Goal: Transaction & Acquisition: Subscribe to service/newsletter

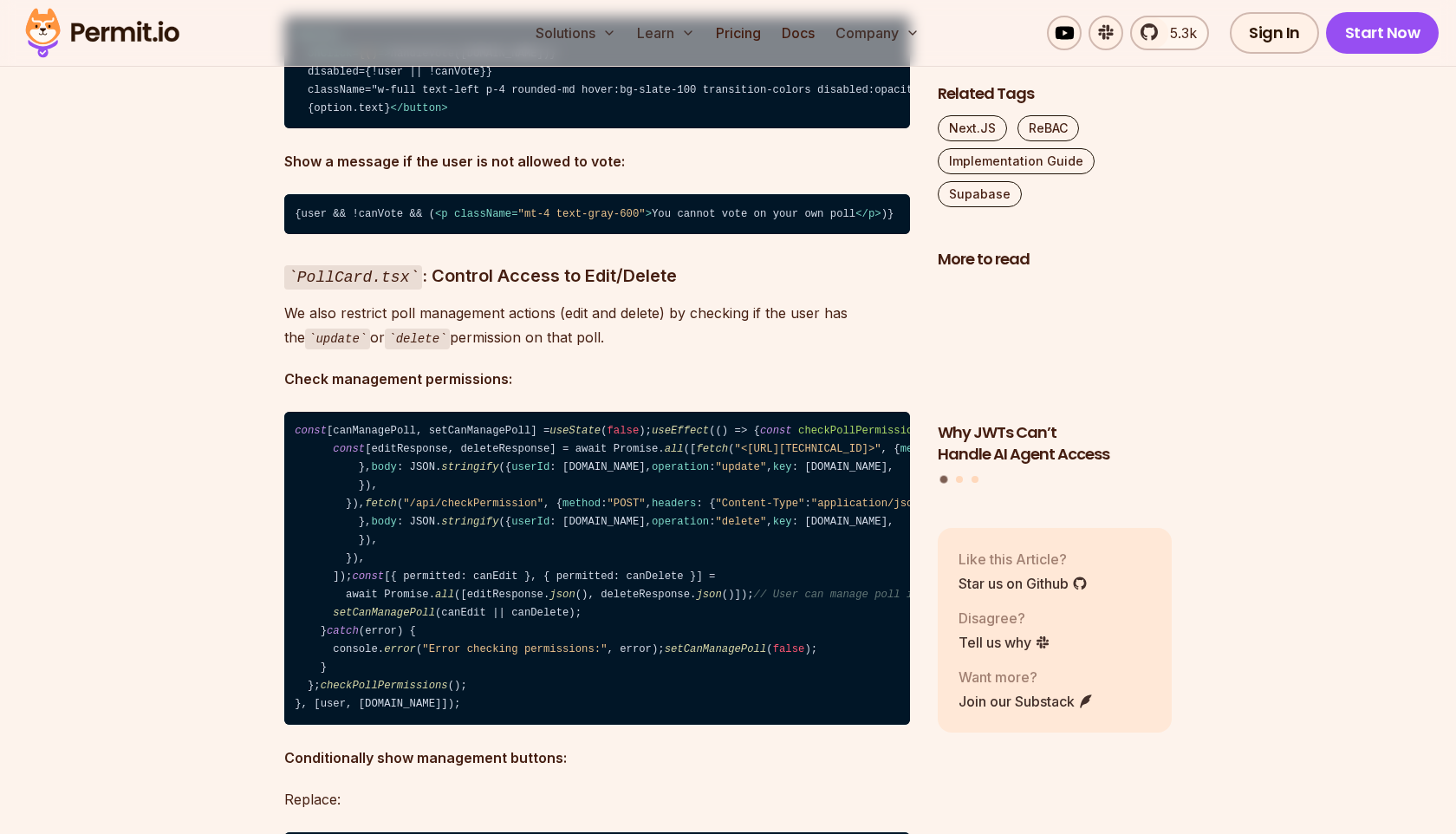
scroll to position [22891, 0]
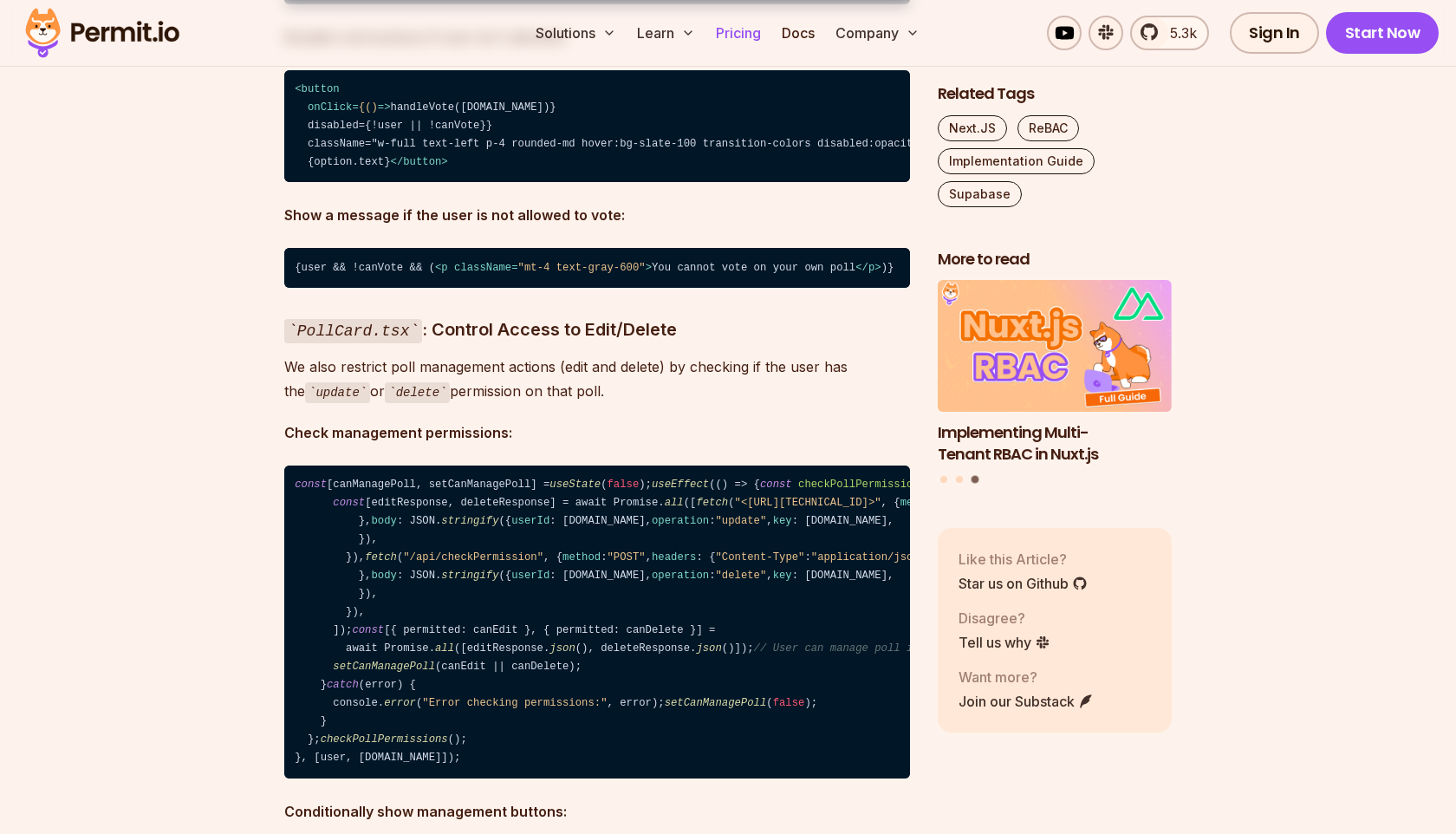
click at [753, 34] on link "Pricing" at bounding box center [738, 32] width 59 height 34
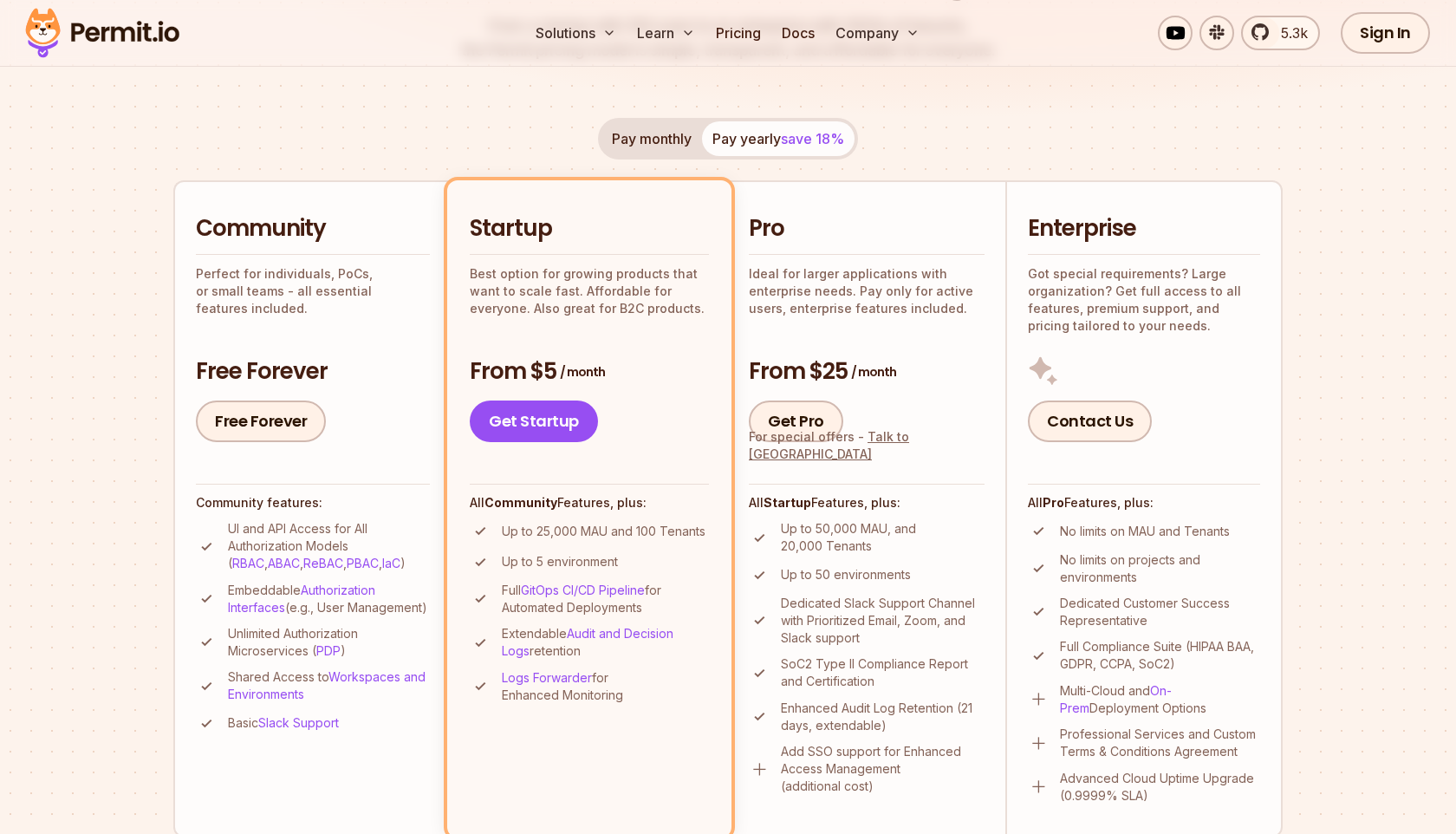
scroll to position [297, 0]
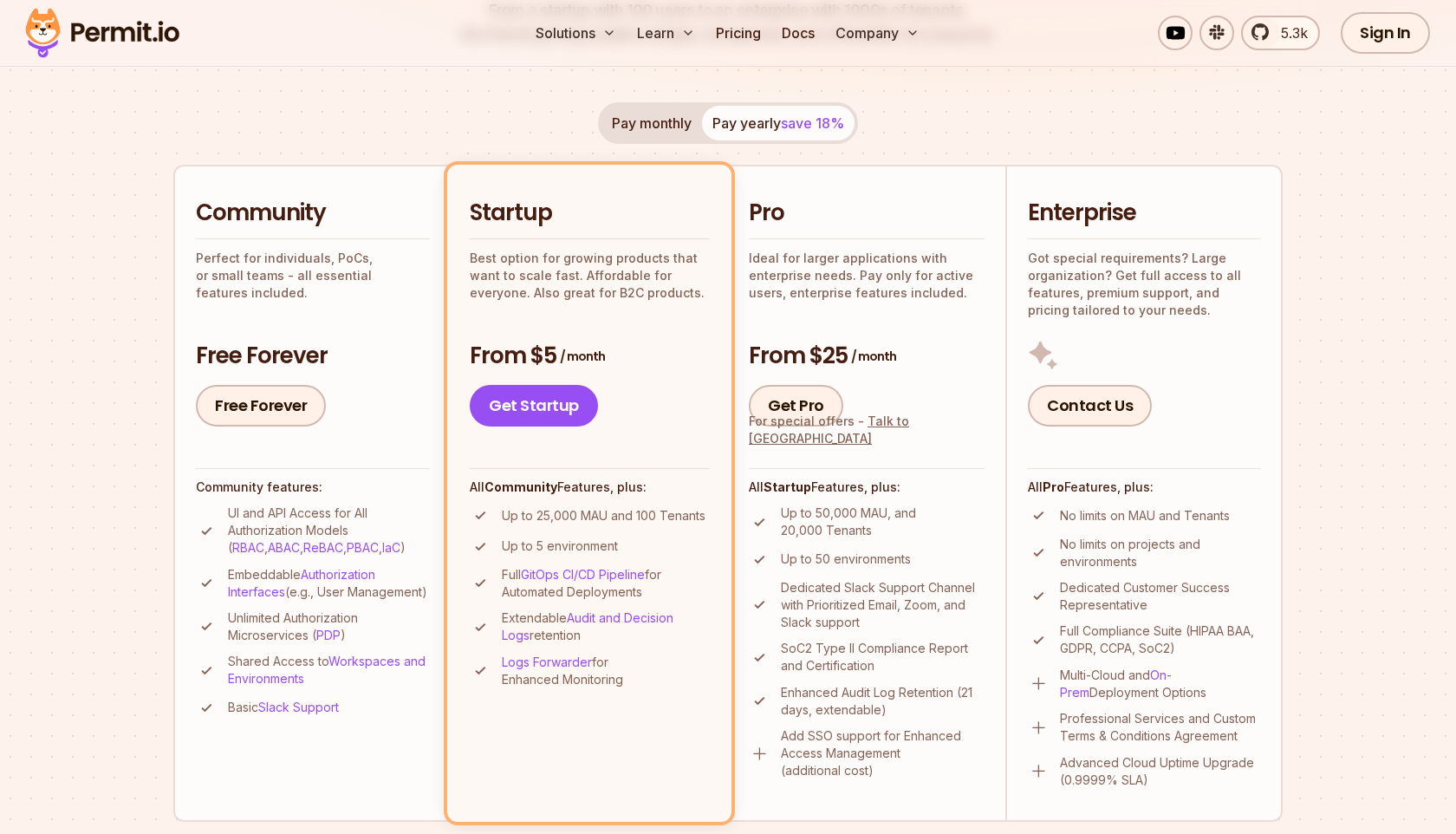
drag, startPoint x: 456, startPoint y: 211, endPoint x: 664, endPoint y: 706, distance: 536.9
click at [664, 706] on li "Startup Best option for growing products that want to scale fast. Affordable fo…" at bounding box center [589, 492] width 285 height 656
click at [626, 194] on li "Startup Best option for growing products that want to scale fast. Affordable fo…" at bounding box center [589, 492] width 285 height 656
click at [660, 132] on button "Pay monthly" at bounding box center [652, 123] width 101 height 34
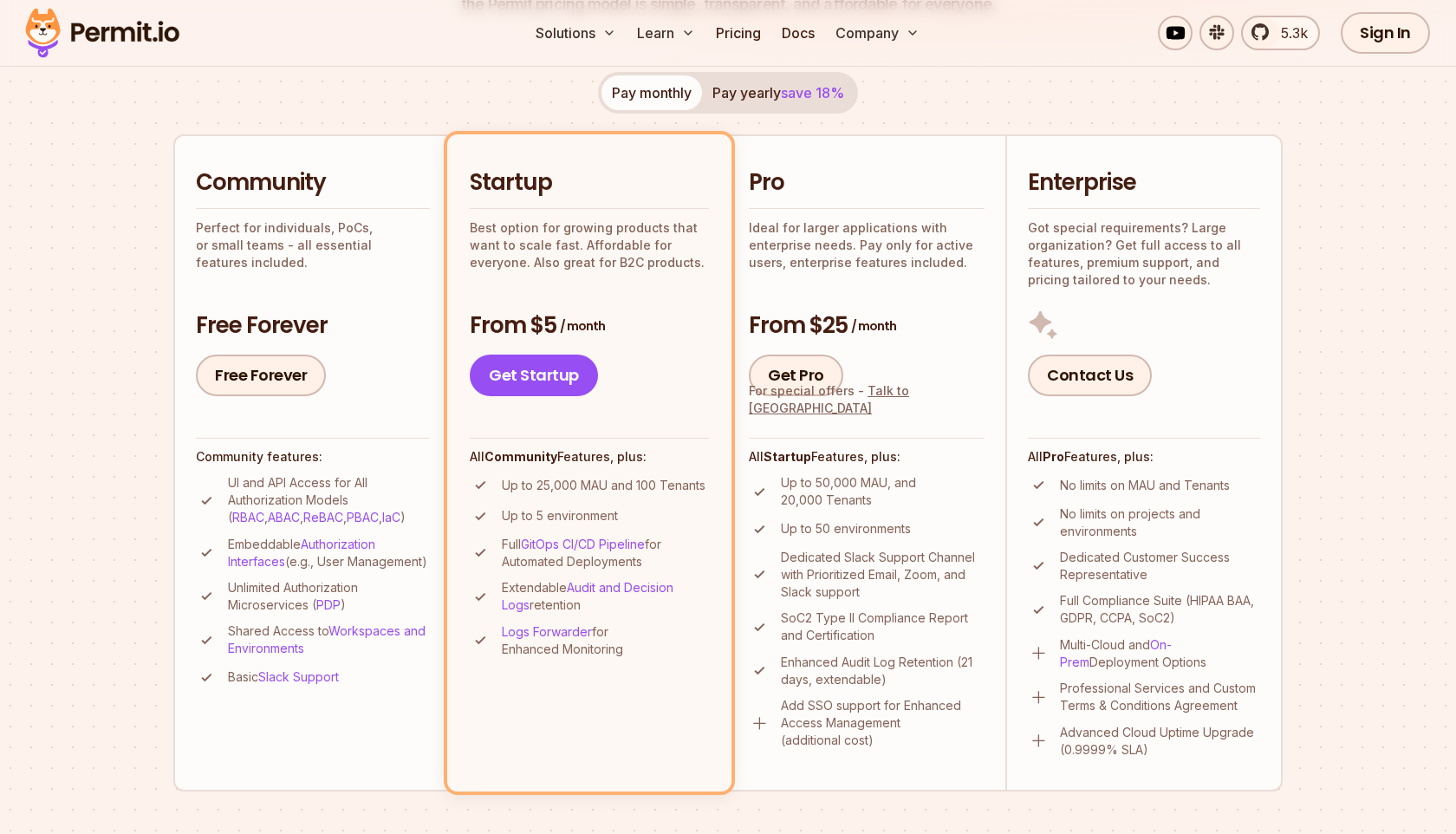
scroll to position [329, 0]
click at [277, 562] on link "Authorization Interfaces" at bounding box center [301, 551] width 148 height 32
